Goal: Task Accomplishment & Management: Manage account settings

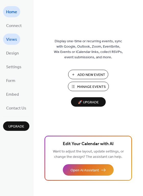
click at [9, 38] on span "Views" at bounding box center [11, 40] width 11 height 8
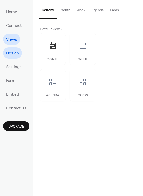
click at [8, 53] on span "Design" at bounding box center [12, 53] width 13 height 8
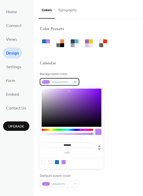
click at [75, 80] on div "#BA83F0FF" at bounding box center [59, 81] width 39 height 7
click at [50, 161] on div at bounding box center [50, 162] width 4 height 4
type input "*******"
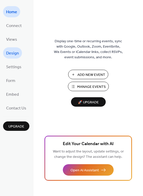
click at [13, 53] on span "Design" at bounding box center [12, 53] width 13 height 8
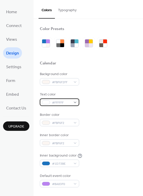
click at [74, 103] on div "#FFFFFF" at bounding box center [59, 102] width 39 height 7
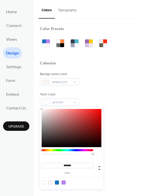
click at [42, 183] on div at bounding box center [44, 183] width 4 height 4
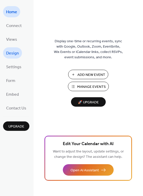
click at [10, 52] on span "Design" at bounding box center [12, 53] width 13 height 8
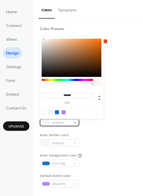
click at [44, 122] on div at bounding box center [46, 123] width 8 height 4
click at [56, 112] on div at bounding box center [57, 112] width 4 height 4
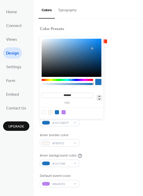
click at [99, 100] on icon at bounding box center [99, 98] width 2 height 4
type input "***"
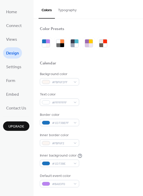
click at [98, 121] on div "Border color #1D73BEFF" at bounding box center [88, 119] width 97 height 14
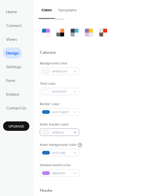
scroll to position [14, 0]
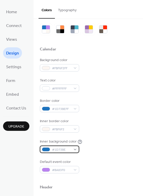
click at [73, 149] on div "#1D73BE" at bounding box center [59, 149] width 39 height 7
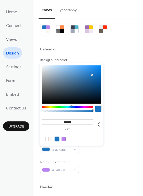
click at [57, 140] on div at bounding box center [57, 139] width 4 height 4
click at [99, 126] on icon at bounding box center [99, 124] width 2 height 4
click at [62, 123] on input "***" at bounding box center [61, 121] width 12 height 5
click at [49, 123] on input "**" at bounding box center [48, 121] width 12 height 5
click at [49, 129] on label "r" at bounding box center [48, 129] width 12 height 3
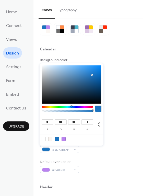
click at [49, 125] on input "**" at bounding box center [48, 121] width 12 height 5
click at [100, 124] on icon at bounding box center [99, 124] width 6 height 6
type input "***"
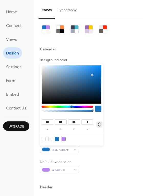
click at [100, 124] on icon at bounding box center [99, 124] width 6 height 6
click at [58, 138] on div at bounding box center [57, 139] width 4 height 4
click at [42, 138] on div at bounding box center [44, 139] width 4 height 4
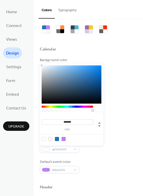
click at [50, 139] on div at bounding box center [50, 139] width 4 height 4
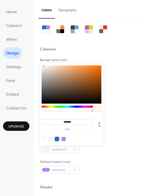
click at [58, 139] on div at bounding box center [57, 139] width 4 height 4
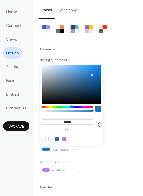
click at [98, 125] on icon at bounding box center [99, 124] width 6 height 6
type input "**"
click at [89, 123] on input "*" at bounding box center [87, 121] width 12 height 5
click at [76, 122] on input "***" at bounding box center [74, 121] width 12 height 5
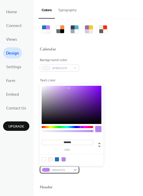
click at [67, 169] on span "#BA83F0" at bounding box center [61, 170] width 19 height 5
click at [44, 159] on div at bounding box center [44, 159] width 4 height 4
type input "*******"
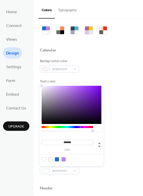
click at [120, 111] on div "Border color #1D73BEFF" at bounding box center [88, 106] width 97 height 14
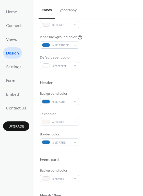
scroll to position [125, 0]
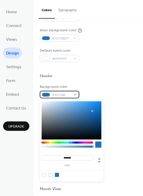
click at [76, 95] on div "#1D73BE" at bounding box center [59, 94] width 39 height 7
click at [57, 175] on div at bounding box center [57, 175] width 4 height 4
click at [51, 175] on div at bounding box center [50, 175] width 4 height 4
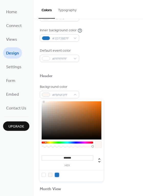
click at [56, 175] on div at bounding box center [57, 175] width 4 height 4
type input "*******"
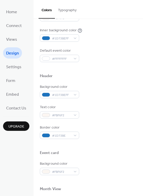
click at [115, 90] on div "Background color #1D73BEFF" at bounding box center [88, 91] width 97 height 14
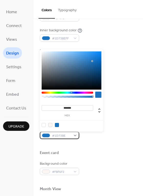
click at [75, 135] on div "#1D73BE" at bounding box center [59, 135] width 39 height 7
click at [50, 126] on div at bounding box center [50, 125] width 4 height 4
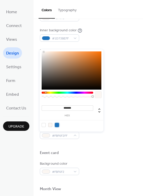
click at [57, 125] on div at bounding box center [57, 125] width 4 height 4
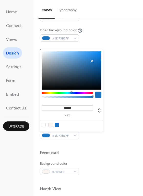
click at [49, 125] on div at bounding box center [50, 125] width 4 height 4
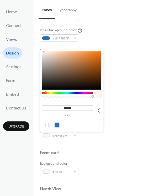
click at [56, 125] on div at bounding box center [57, 125] width 4 height 4
type input "*******"
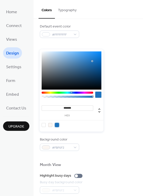
scroll to position [150, 0]
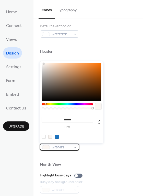
click at [76, 147] on div "#FBF6F2" at bounding box center [59, 146] width 39 height 7
click at [57, 137] on div at bounding box center [57, 137] width 4 height 4
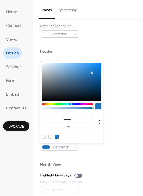
click at [49, 137] on div at bounding box center [50, 137] width 4 height 4
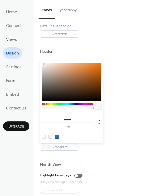
click at [44, 137] on div at bounding box center [44, 137] width 4 height 4
click at [50, 137] on div at bounding box center [50, 137] width 4 height 4
click at [55, 137] on div at bounding box center [57, 137] width 4 height 4
type input "*******"
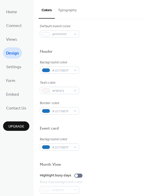
click at [129, 95] on div "Background color #1D73BEFF Text color #FBF6F2 Border color #1D73BEFF" at bounding box center [88, 87] width 97 height 55
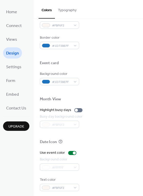
scroll to position [218, 0]
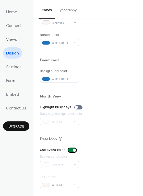
click at [73, 150] on div at bounding box center [74, 150] width 3 height 3
click at [69, 150] on div at bounding box center [70, 150] width 3 height 3
click at [73, 150] on div at bounding box center [74, 150] width 3 height 3
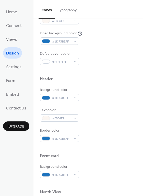
scroll to position [0, 0]
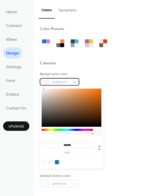
click at [74, 82] on div "#FBF6F2FF" at bounding box center [59, 81] width 39 height 7
click at [57, 162] on div at bounding box center [57, 162] width 4 height 4
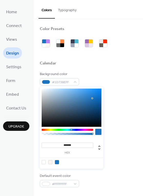
click at [43, 163] on div at bounding box center [44, 162] width 4 height 4
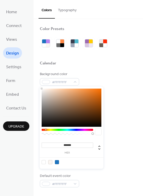
click at [51, 162] on div at bounding box center [50, 162] width 4 height 4
click at [58, 162] on div at bounding box center [57, 162] width 4 height 4
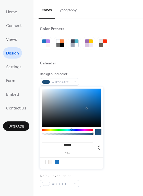
type input "*******"
drag, startPoint x: 92, startPoint y: 98, endPoint x: 86, endPoint y: 109, distance: 12.1
click at [86, 109] on div at bounding box center [86, 108] width 1 height 1
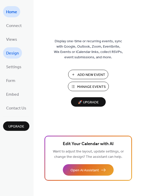
click at [16, 52] on span "Design" at bounding box center [12, 53] width 13 height 8
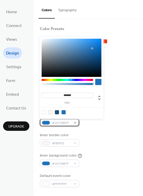
click at [46, 123] on div at bounding box center [46, 123] width 8 height 4
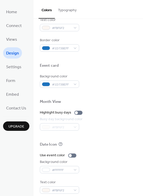
scroll to position [218, 0]
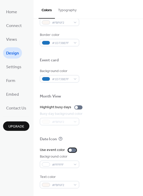
click at [69, 150] on div at bounding box center [70, 150] width 3 height 3
click at [47, 163] on div "#FFFFFF" at bounding box center [59, 164] width 39 height 7
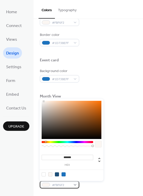
click at [45, 185] on div at bounding box center [46, 185] width 8 height 4
click at [63, 175] on div at bounding box center [63, 174] width 4 height 4
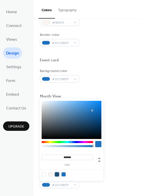
click at [56, 175] on div at bounding box center [57, 174] width 4 height 4
click at [65, 174] on div at bounding box center [63, 174] width 4 height 4
click at [57, 174] on div at bounding box center [57, 174] width 4 height 4
click at [62, 174] on div at bounding box center [63, 174] width 4 height 4
click at [43, 174] on div at bounding box center [44, 174] width 4 height 4
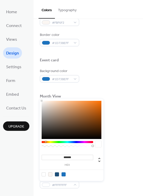
click at [50, 174] on div at bounding box center [50, 174] width 4 height 4
click at [56, 174] on div at bounding box center [57, 174] width 4 height 4
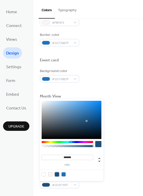
click at [64, 173] on div at bounding box center [63, 174] width 4 height 4
type input "*******"
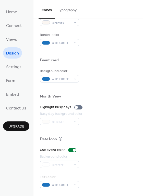
click at [116, 105] on div "Highlight busy days" at bounding box center [88, 107] width 97 height 5
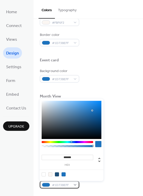
click at [48, 184] on div at bounding box center [46, 185] width 8 height 4
click at [44, 173] on div at bounding box center [44, 174] width 4 height 4
type input "*******"
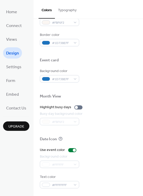
click at [107, 116] on div "Busy day background color #FBF6F2" at bounding box center [88, 118] width 97 height 14
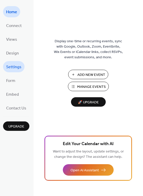
click at [11, 64] on span "Settings" at bounding box center [13, 67] width 15 height 8
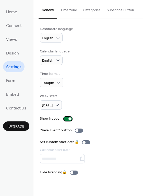
click at [68, 119] on div at bounding box center [69, 118] width 3 height 3
click at [68, 119] on div at bounding box center [68, 119] width 8 height 4
click at [68, 119] on div at bounding box center [69, 118] width 3 height 3
click at [68, 119] on div at bounding box center [68, 119] width 8 height 4
click at [75, 131] on div at bounding box center [76, 130] width 3 height 3
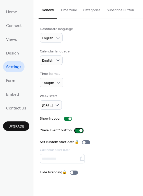
click at [79, 131] on div at bounding box center [80, 130] width 3 height 3
click at [75, 131] on div at bounding box center [76, 130] width 3 height 3
click at [71, 10] on button "Time zone" at bounding box center [68, 9] width 23 height 18
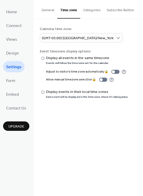
click at [85, 11] on button "Categories" at bounding box center [91, 9] width 23 height 18
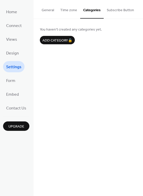
click at [107, 9] on button "Subscribe Button" at bounding box center [119, 9] width 33 height 18
